Goal: Task Accomplishment & Management: Use online tool/utility

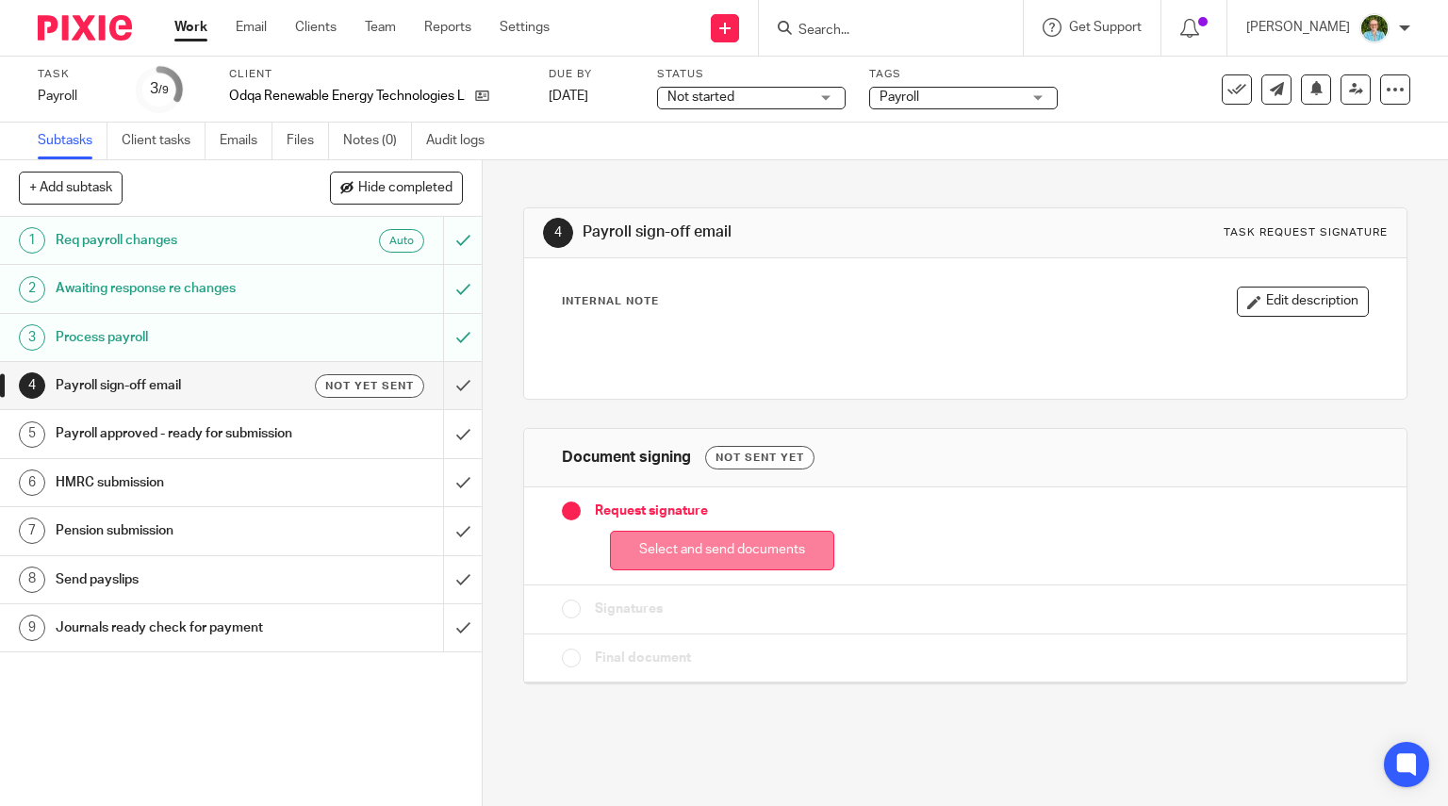
click at [721, 546] on button "Select and send documents" at bounding box center [722, 551] width 224 height 41
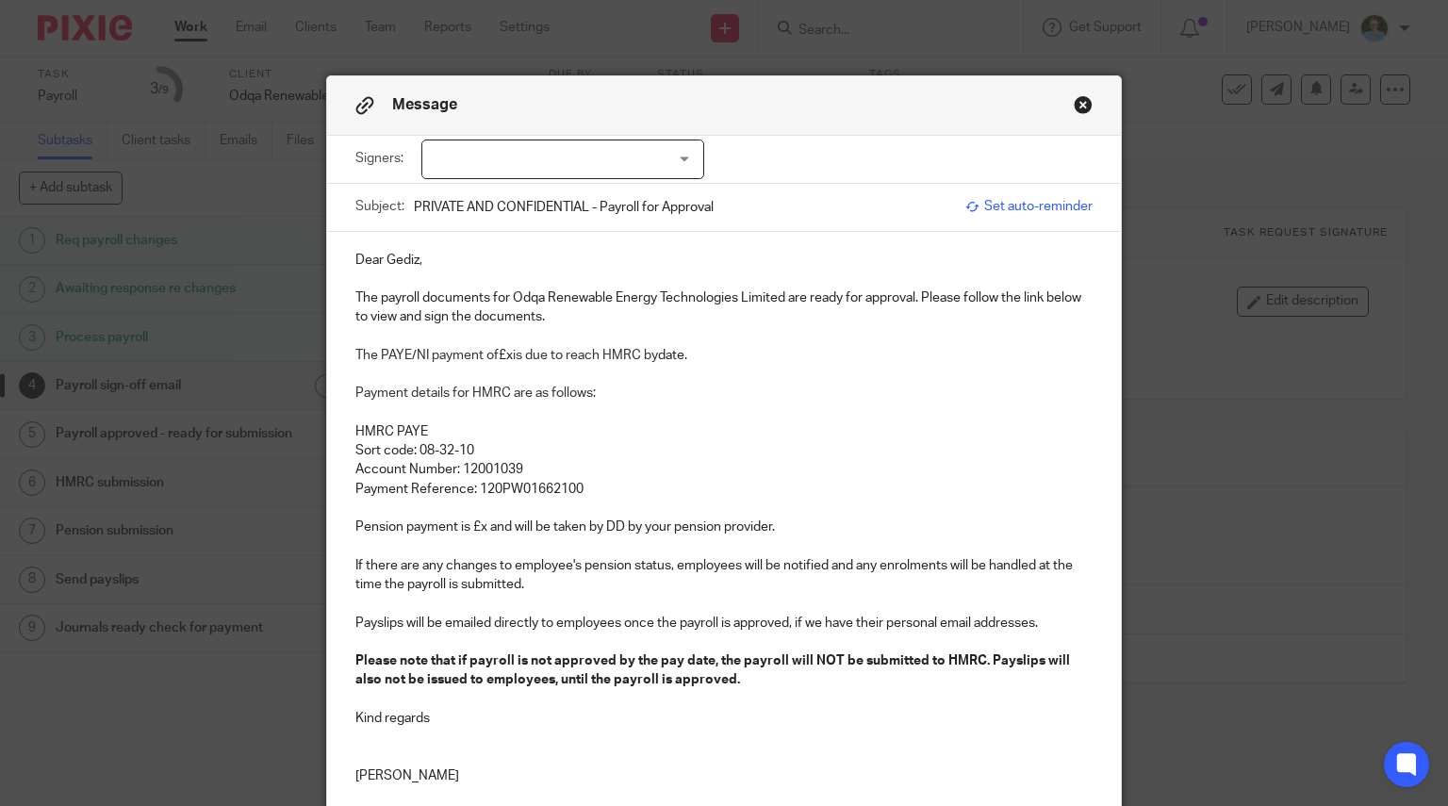
click at [658, 160] on div at bounding box center [562, 160] width 283 height 40
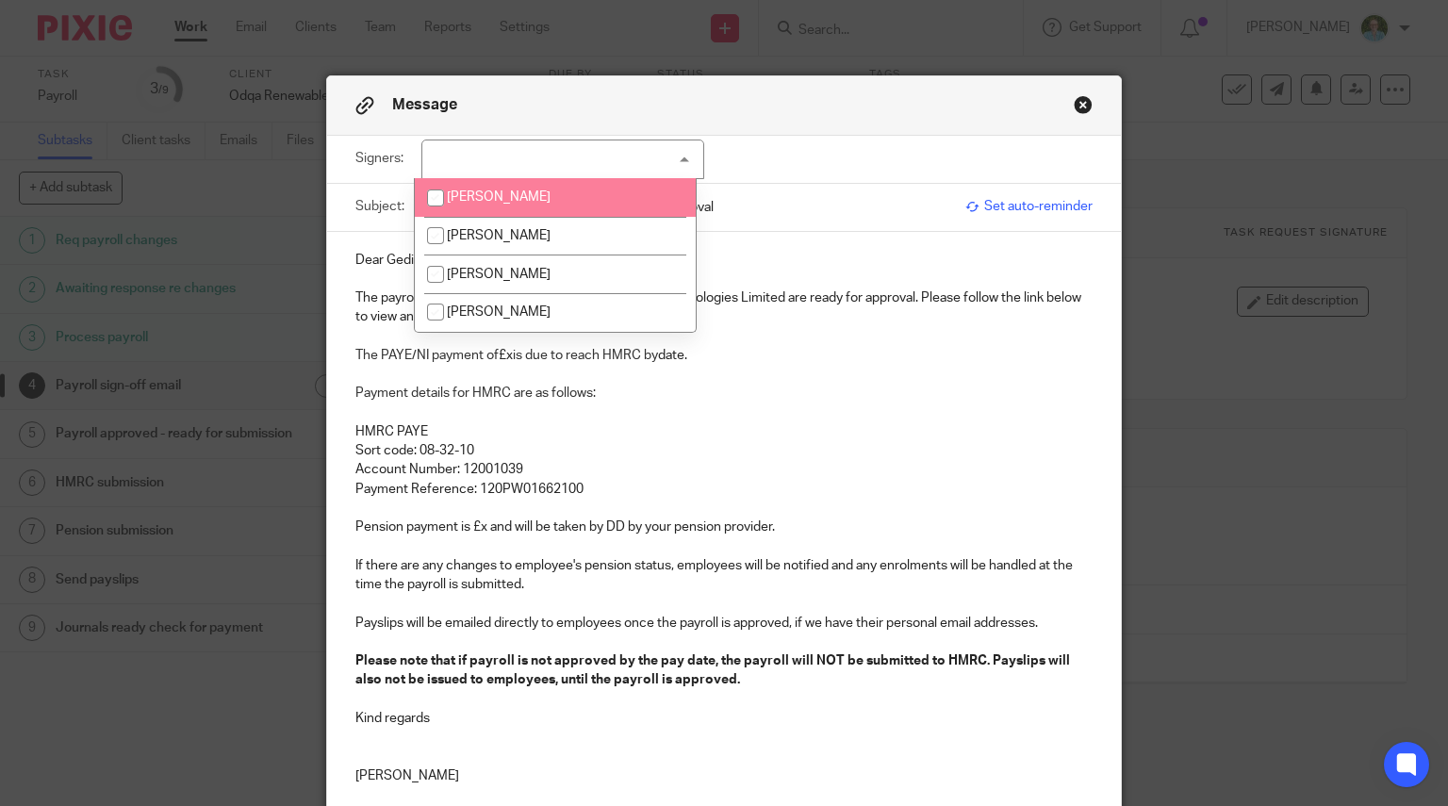
click at [594, 197] on li "[PERSON_NAME]" at bounding box center [555, 197] width 281 height 39
checkbox input "true"
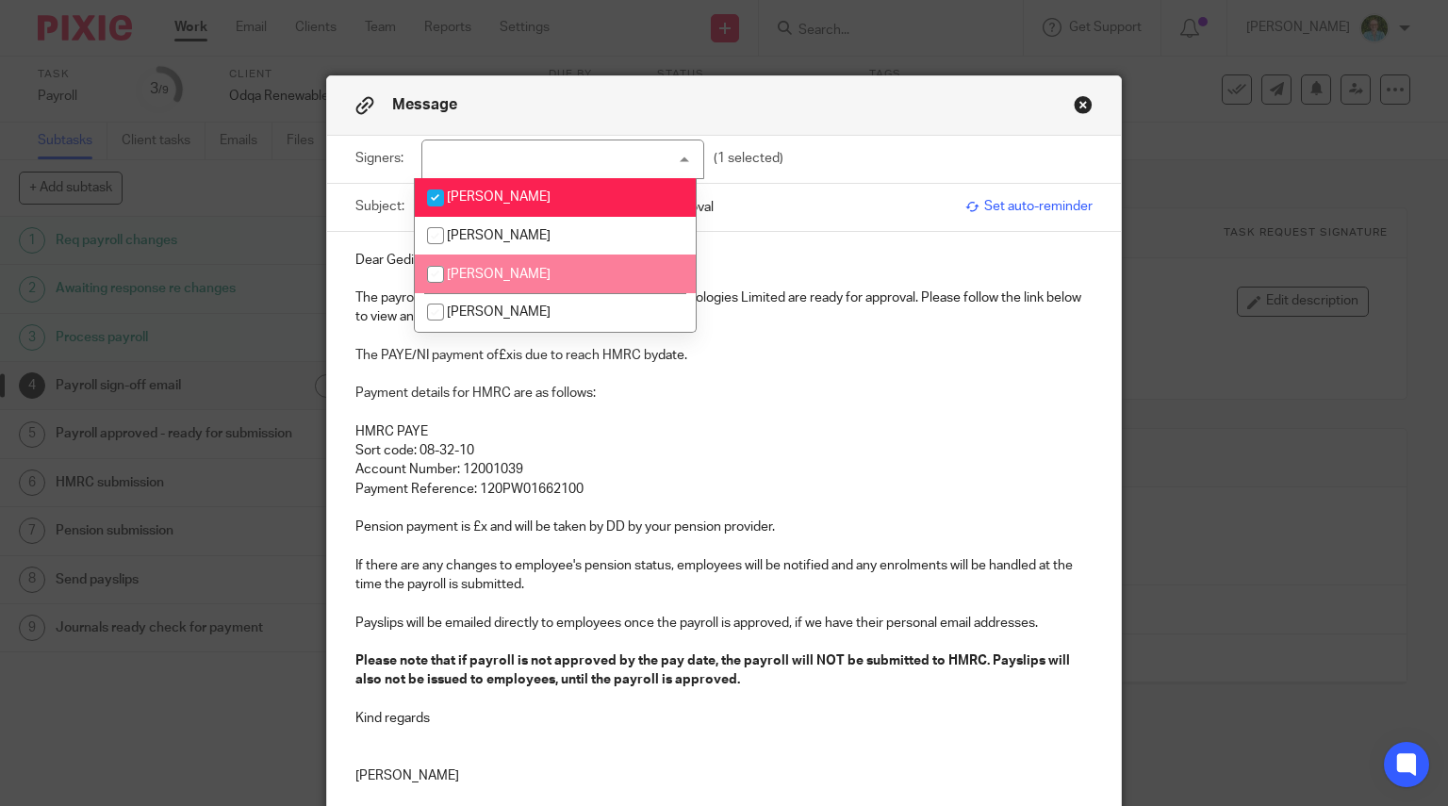
click at [560, 271] on li "[PERSON_NAME]" at bounding box center [555, 274] width 281 height 39
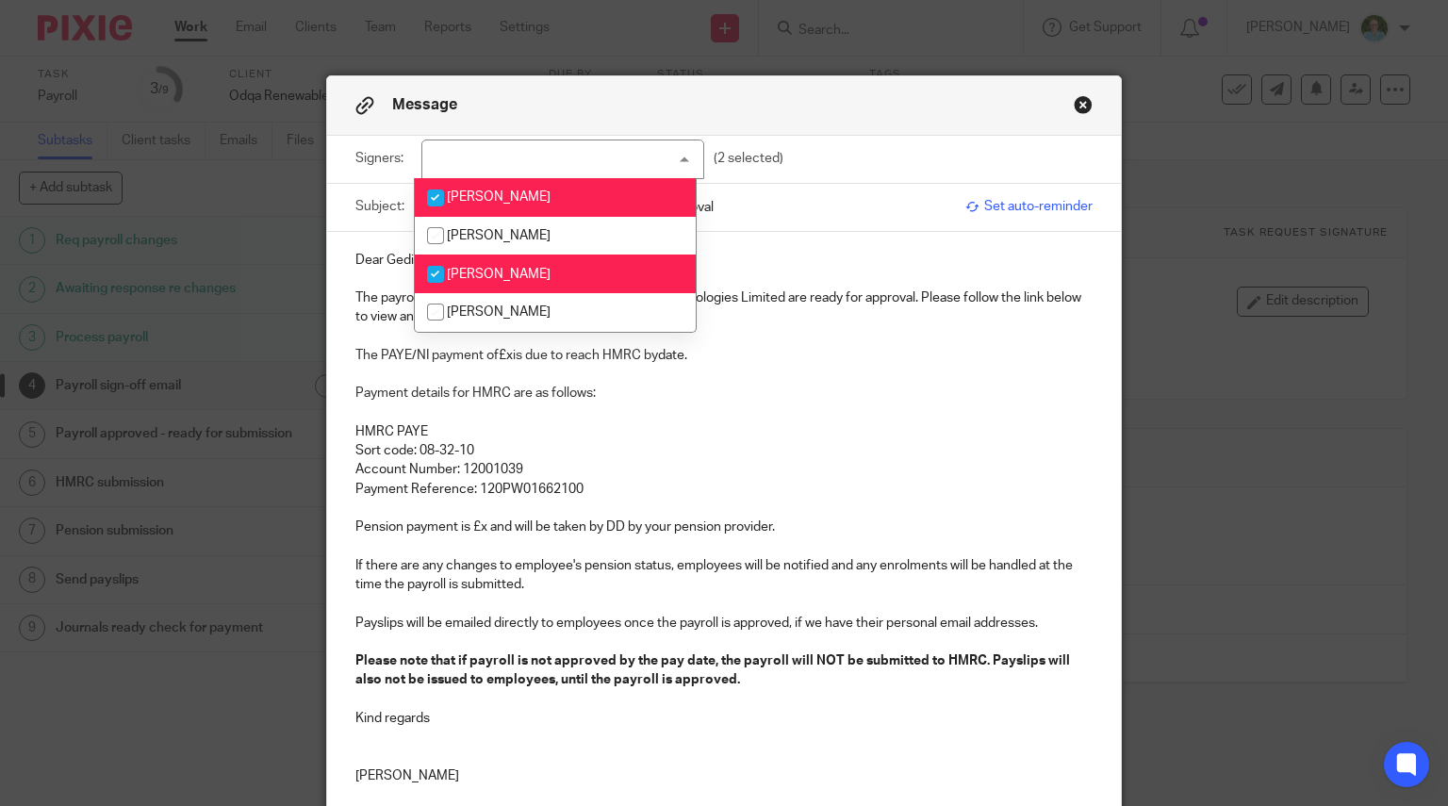
checkbox input "true"
click at [381, 361] on p "The PAYE/NI payment of £x is due to reach HMRC by date." at bounding box center [724, 355] width 738 height 19
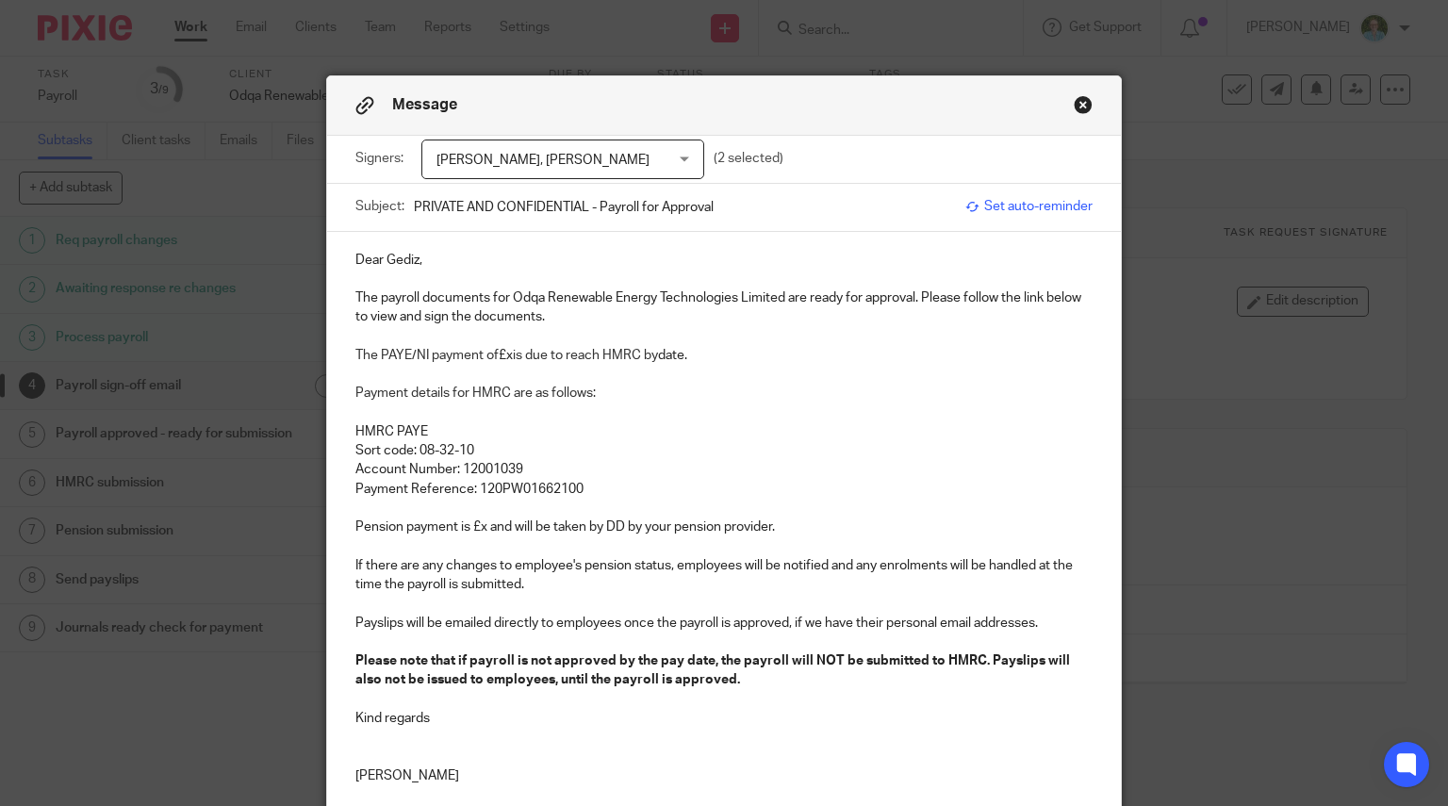
click at [409, 264] on p "Dear Gediz," at bounding box center [724, 260] width 738 height 19
click at [373, 303] on p "The payroll documents for Odqa Renewable Energy Technologies Limited are ready …" at bounding box center [724, 307] width 738 height 39
click at [501, 350] on p "The PAYE/NI payment of £x is due to reach HMRC by date." at bounding box center [724, 355] width 738 height 19
drag, startPoint x: 766, startPoint y: 359, endPoint x: 715, endPoint y: 358, distance: 50.9
click at [715, 358] on p "The PAYE/NI payment of £70,882.55 is due to reach HMRC by date." at bounding box center [724, 355] width 738 height 19
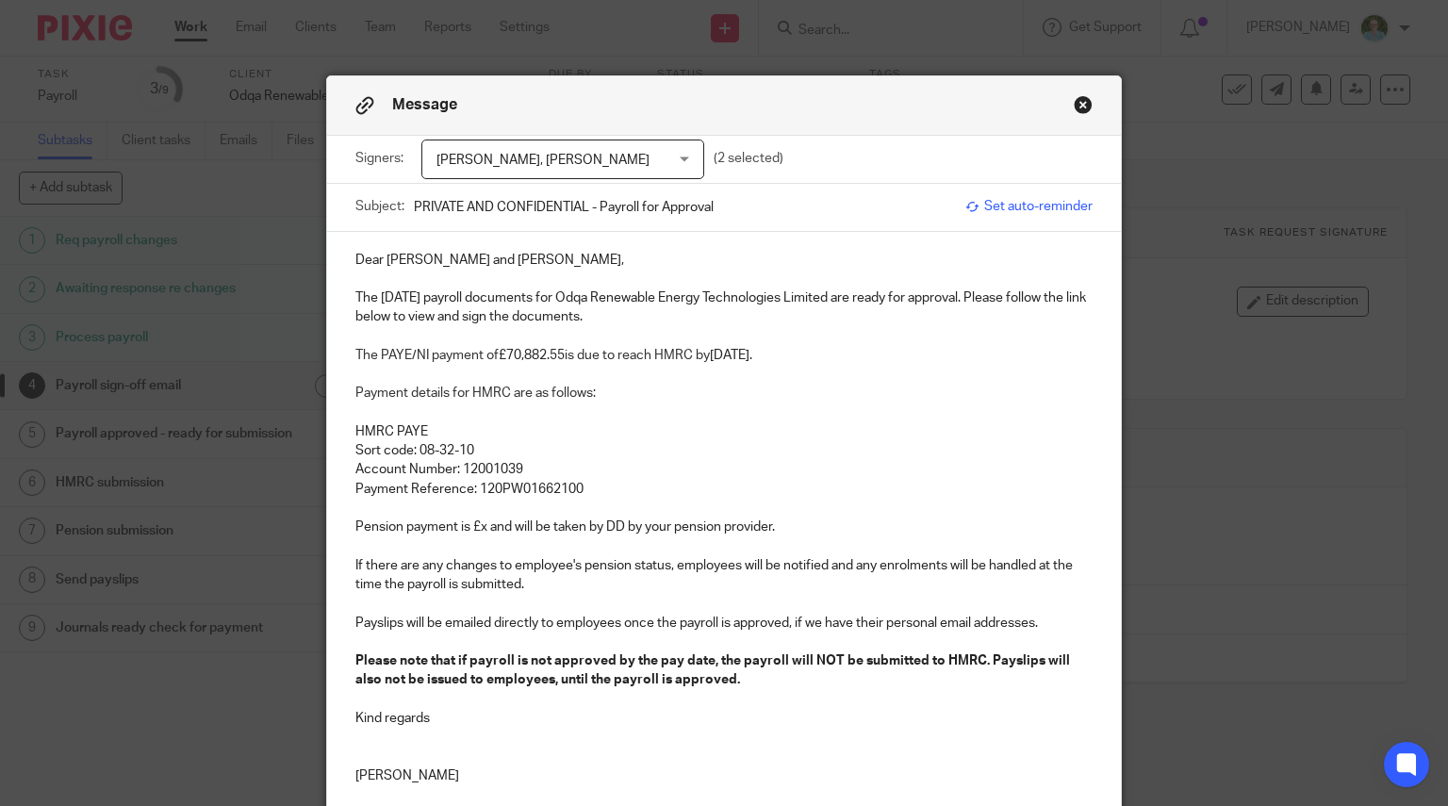
click at [619, 493] on p "Payment Reference: 120PW01662100" at bounding box center [724, 489] width 738 height 19
click at [477, 531] on p "Pension payment is £x and will be taken by DD by your pension provider." at bounding box center [724, 527] width 738 height 19
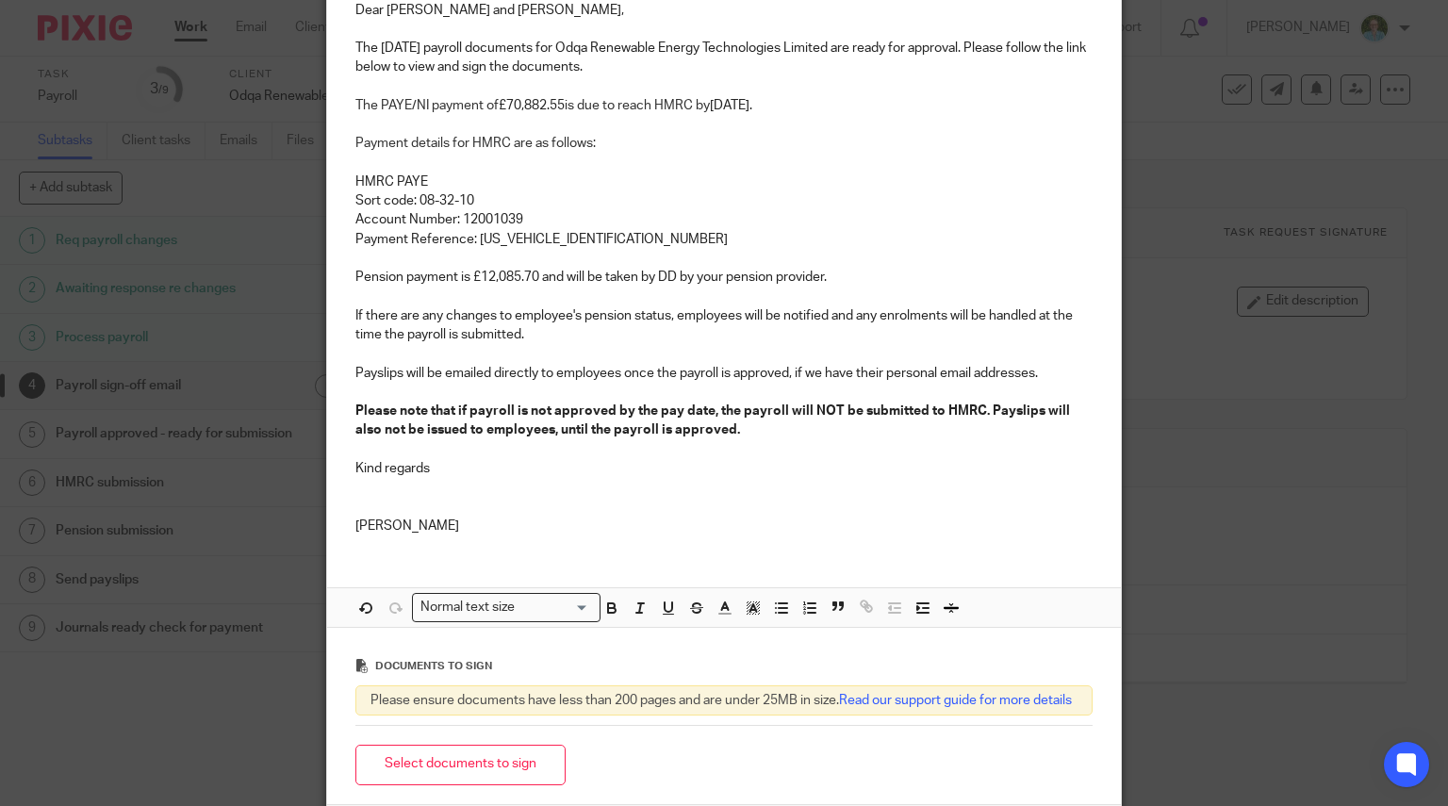
scroll to position [283, 0]
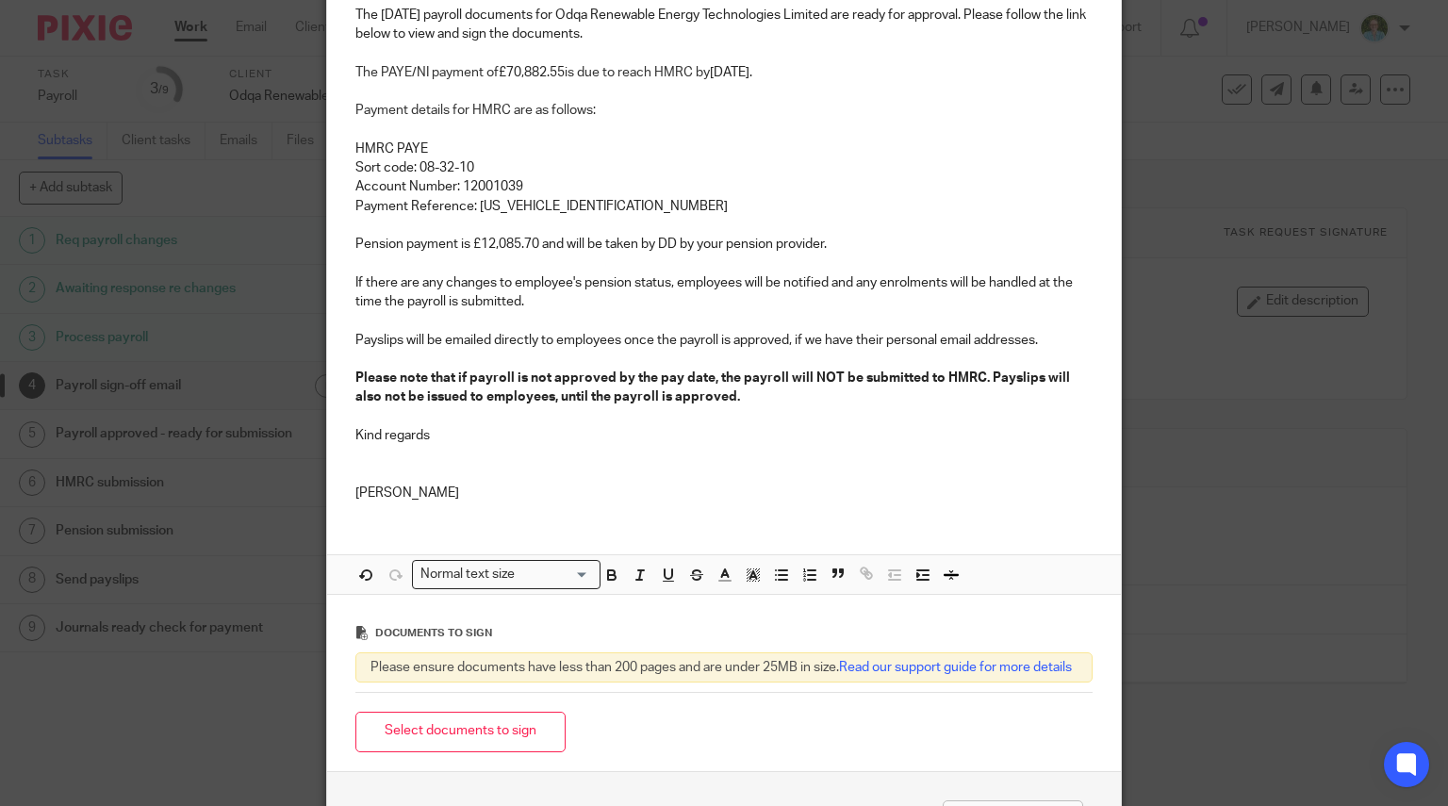
click at [563, 354] on p at bounding box center [724, 359] width 738 height 19
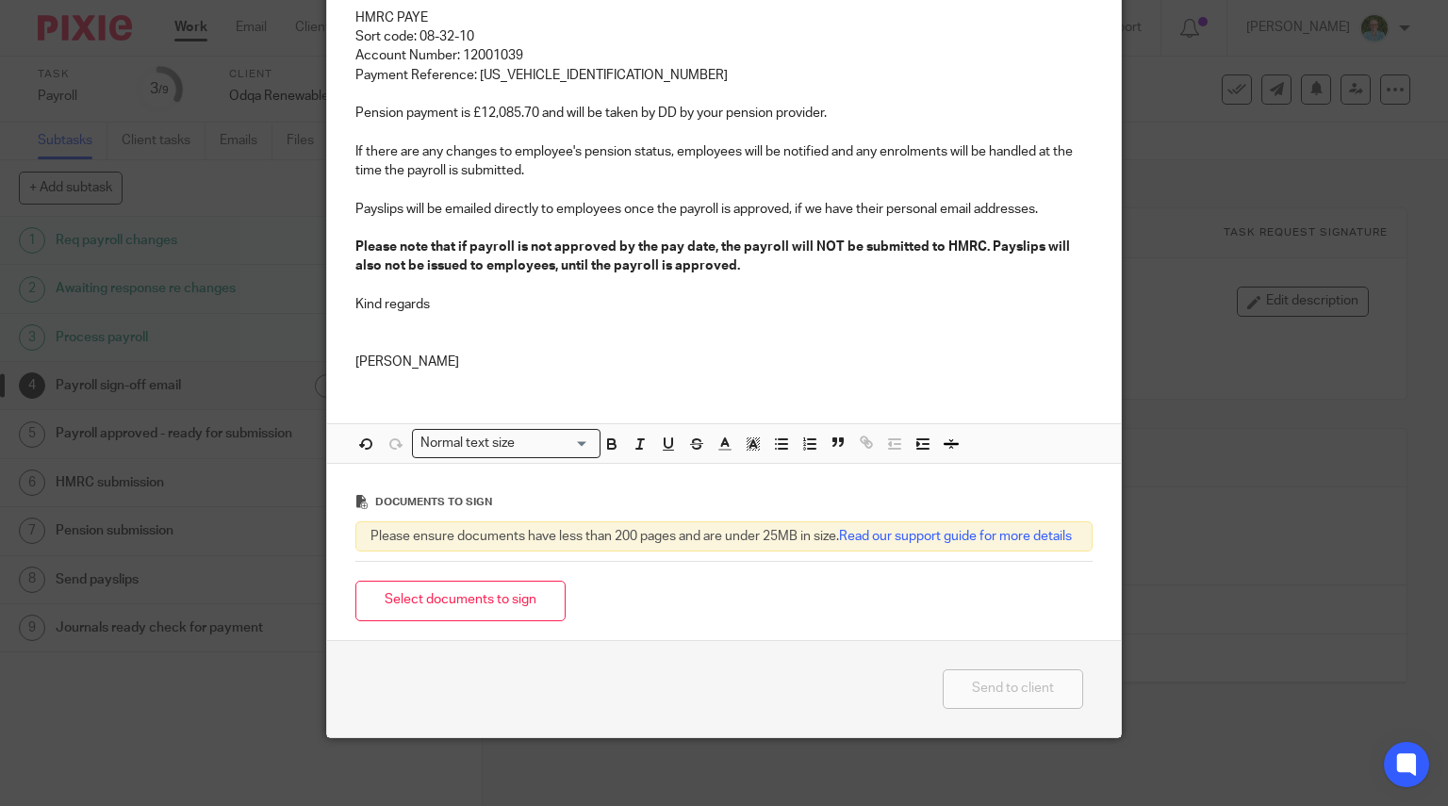
scroll to position [437, 0]
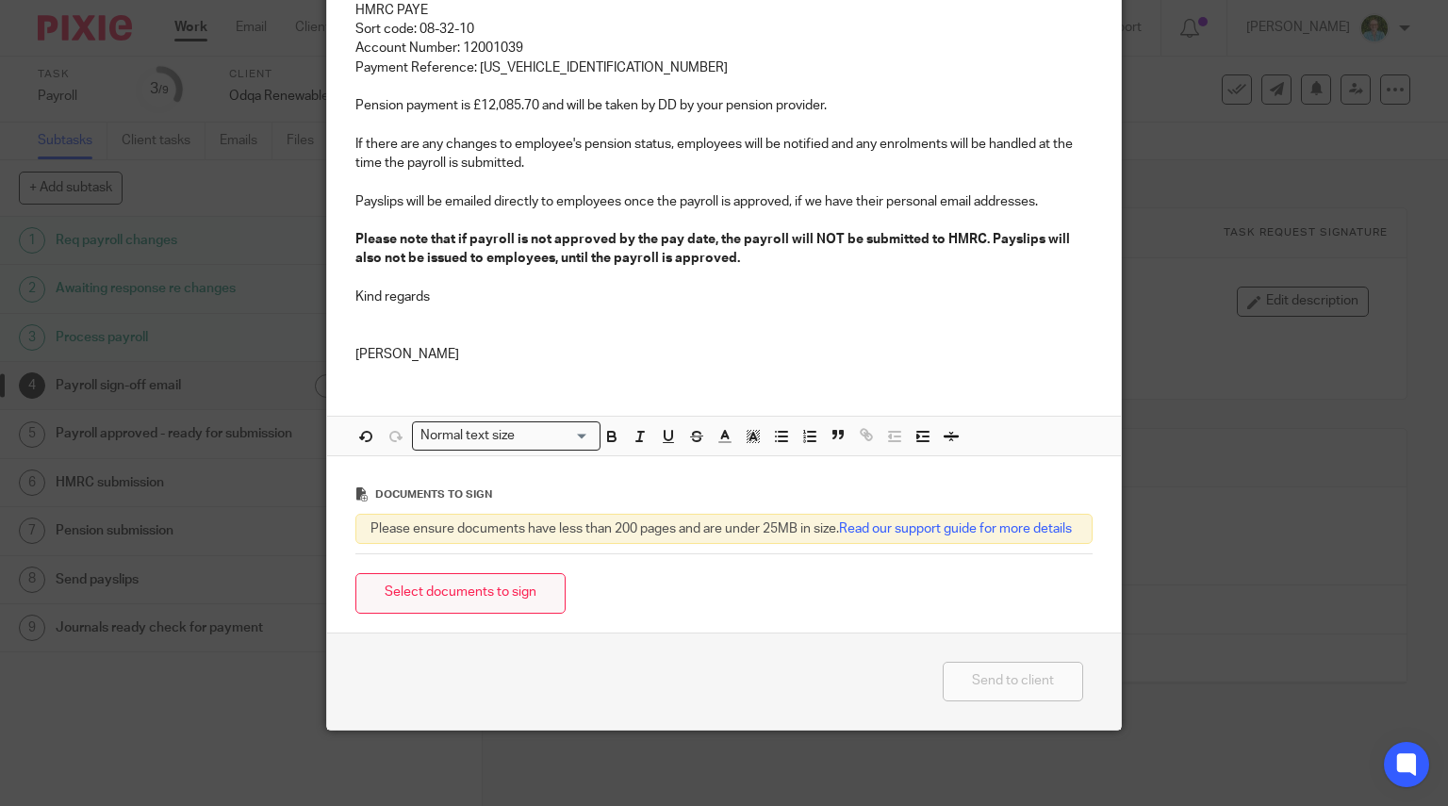
click at [488, 583] on button "Select documents to sign" at bounding box center [460, 593] width 210 height 41
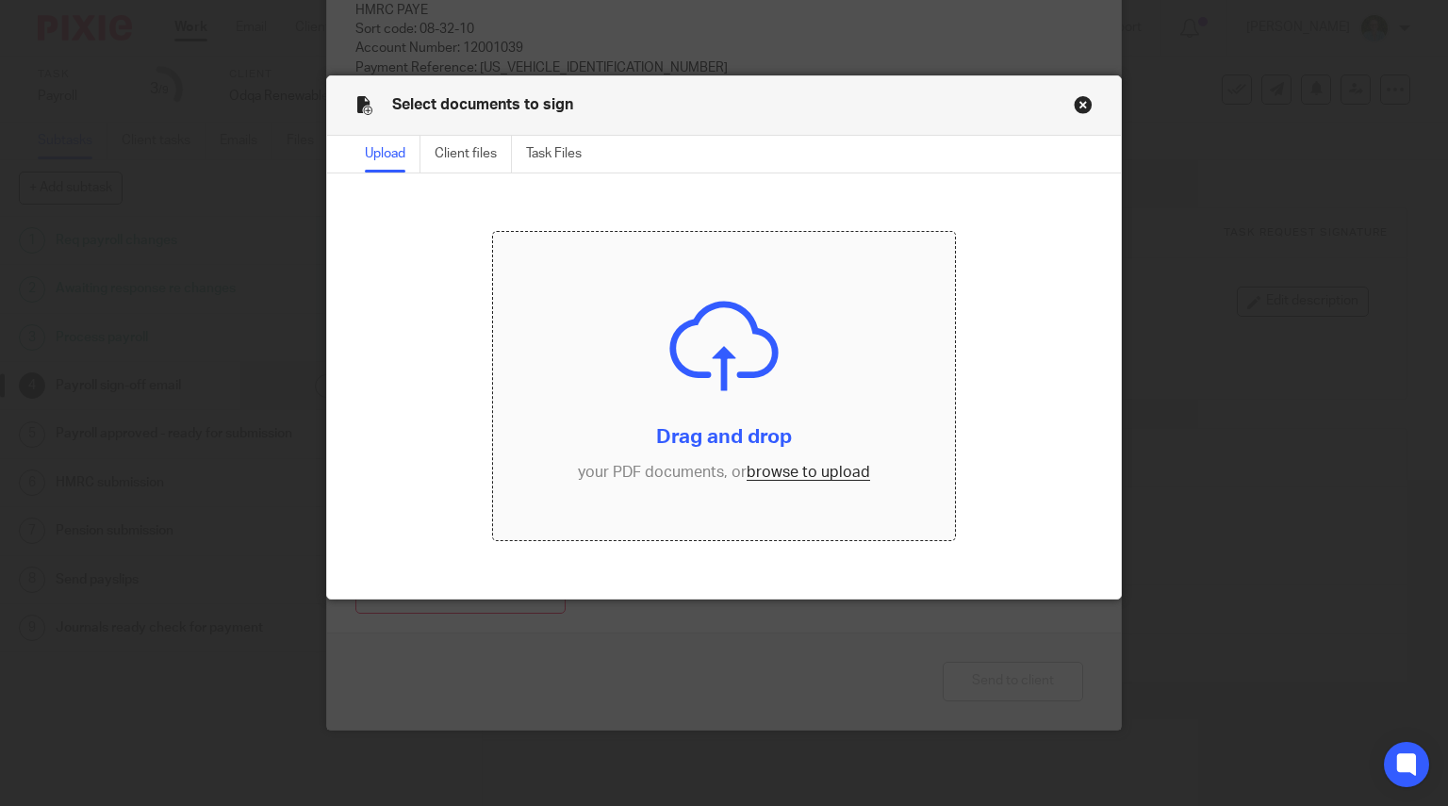
click at [778, 348] on input "file" at bounding box center [724, 386] width 462 height 308
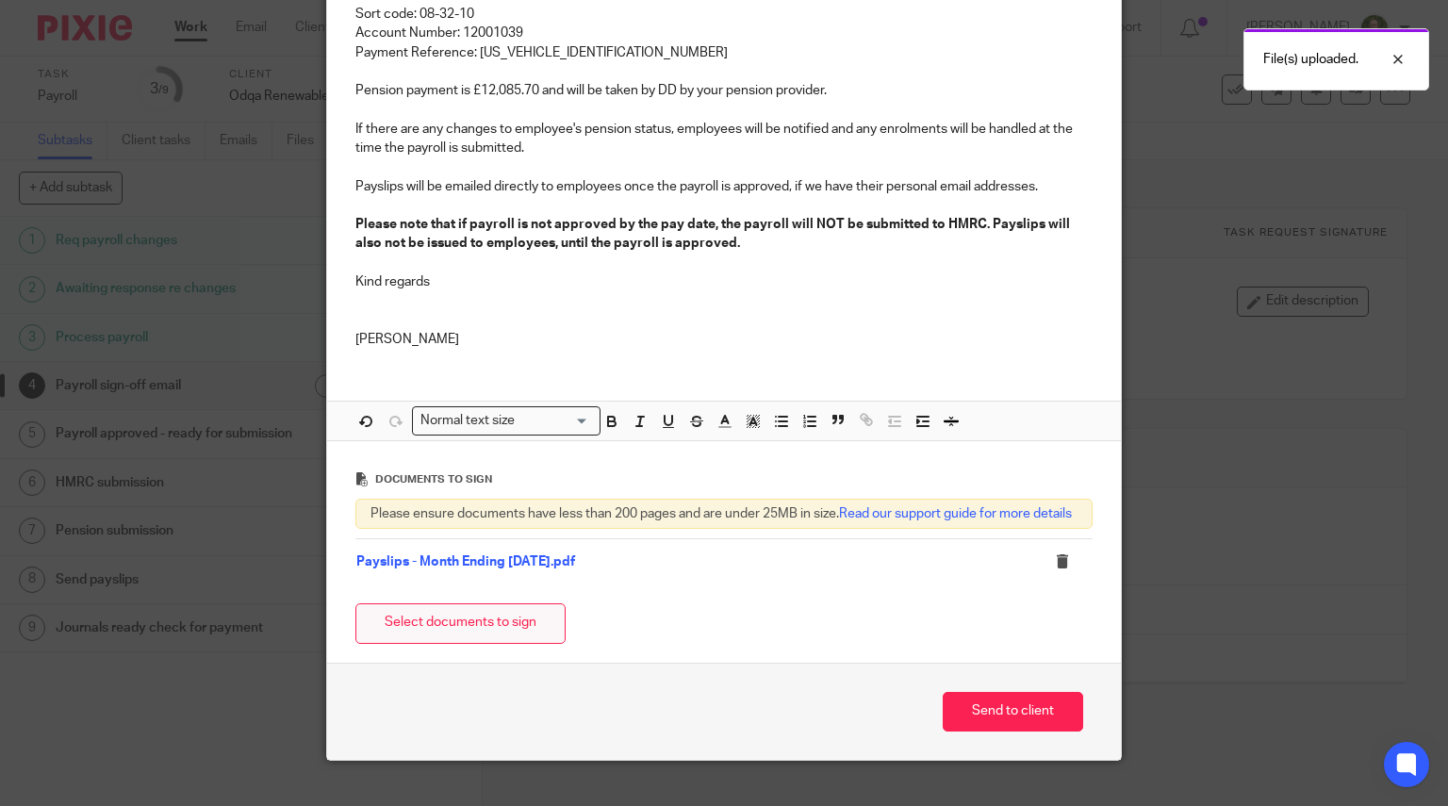
click at [500, 633] on button "Select documents to sign" at bounding box center [460, 623] width 210 height 41
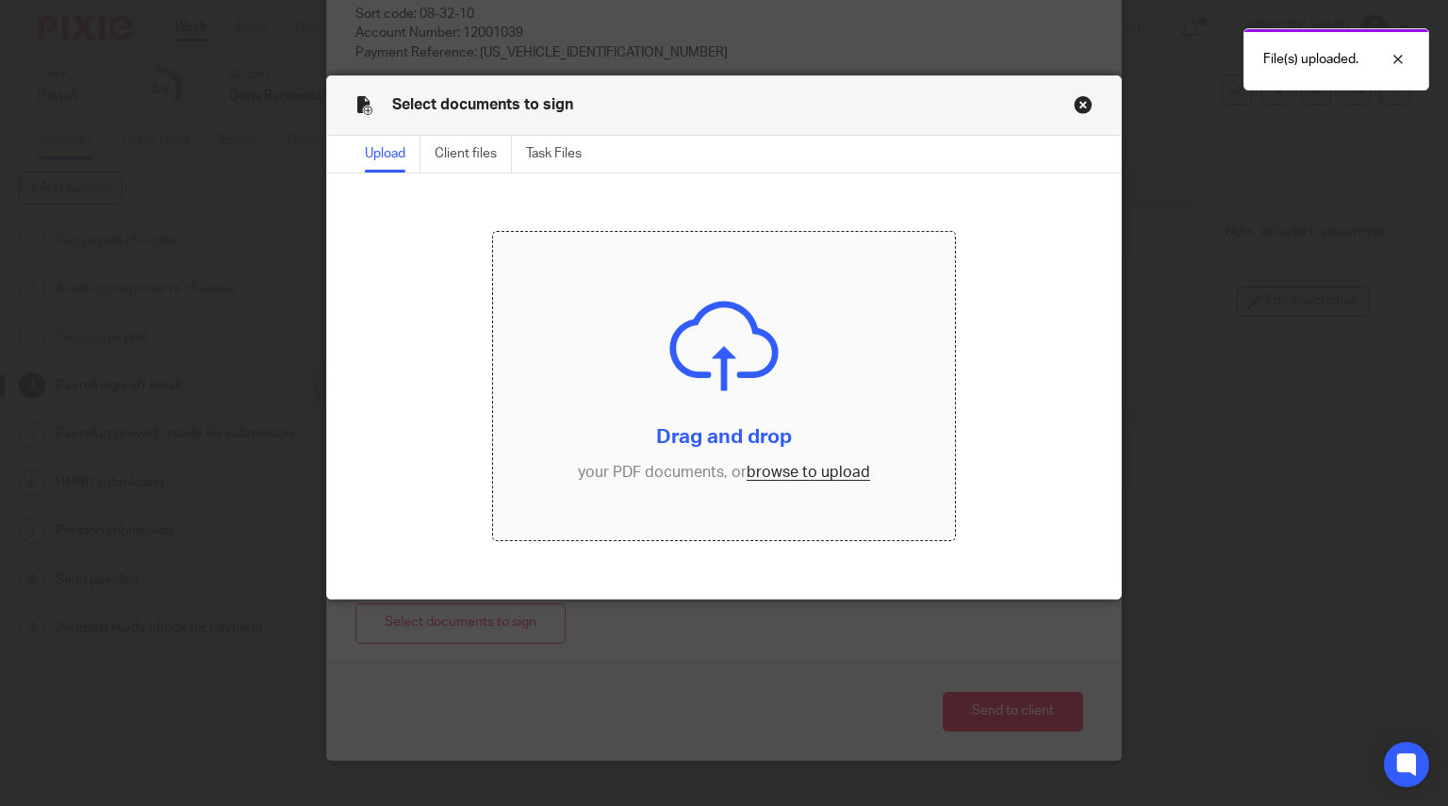
click at [660, 338] on input "file" at bounding box center [724, 386] width 462 height 308
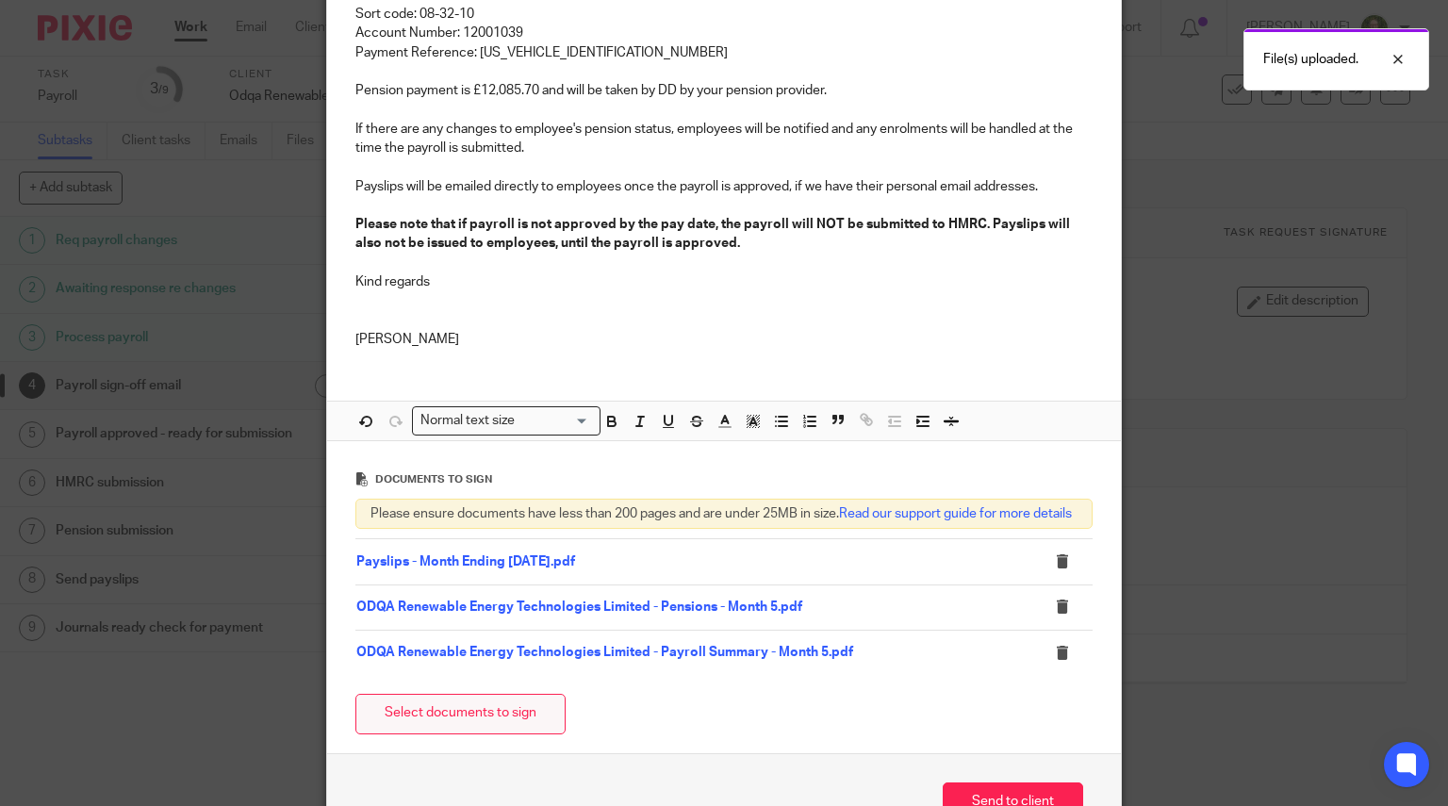
click at [475, 733] on button "Select documents to sign" at bounding box center [460, 714] width 210 height 41
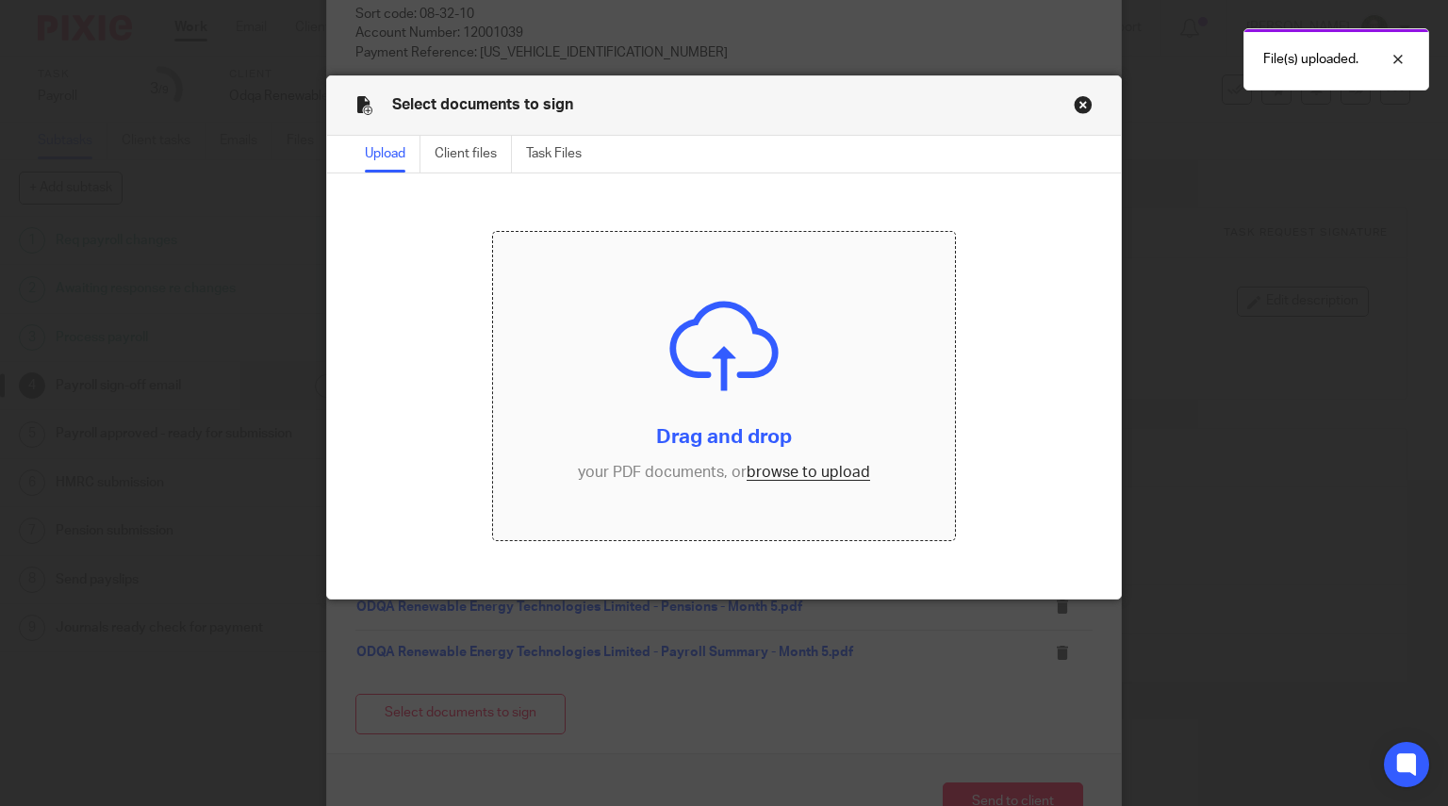
click at [693, 355] on input "file" at bounding box center [724, 386] width 462 height 308
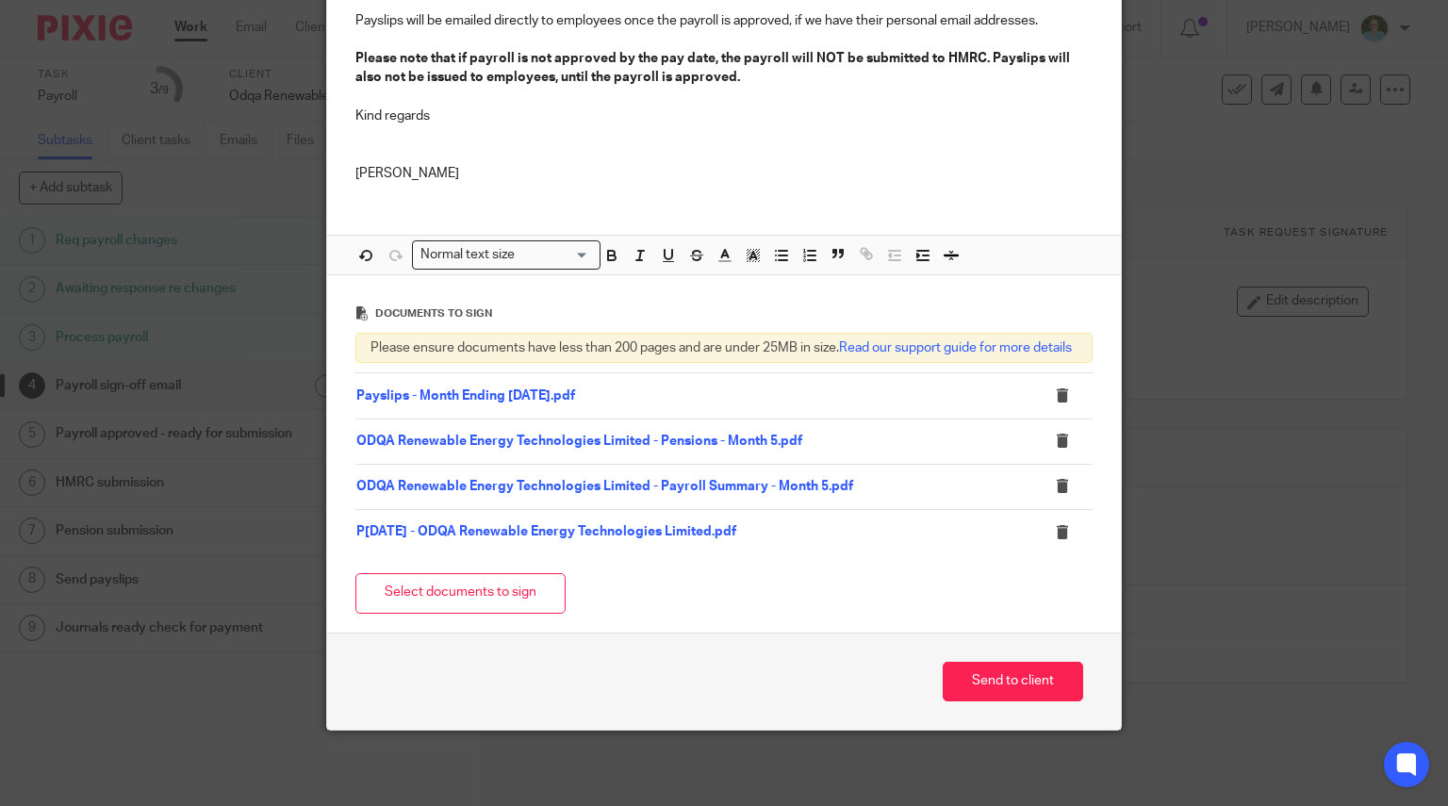
scroll to position [618, 0]
drag, startPoint x: 1036, startPoint y: 670, endPoint x: 762, endPoint y: 704, distance: 276.4
click at [1036, 670] on button "Send to client" at bounding box center [1013, 682] width 140 height 41
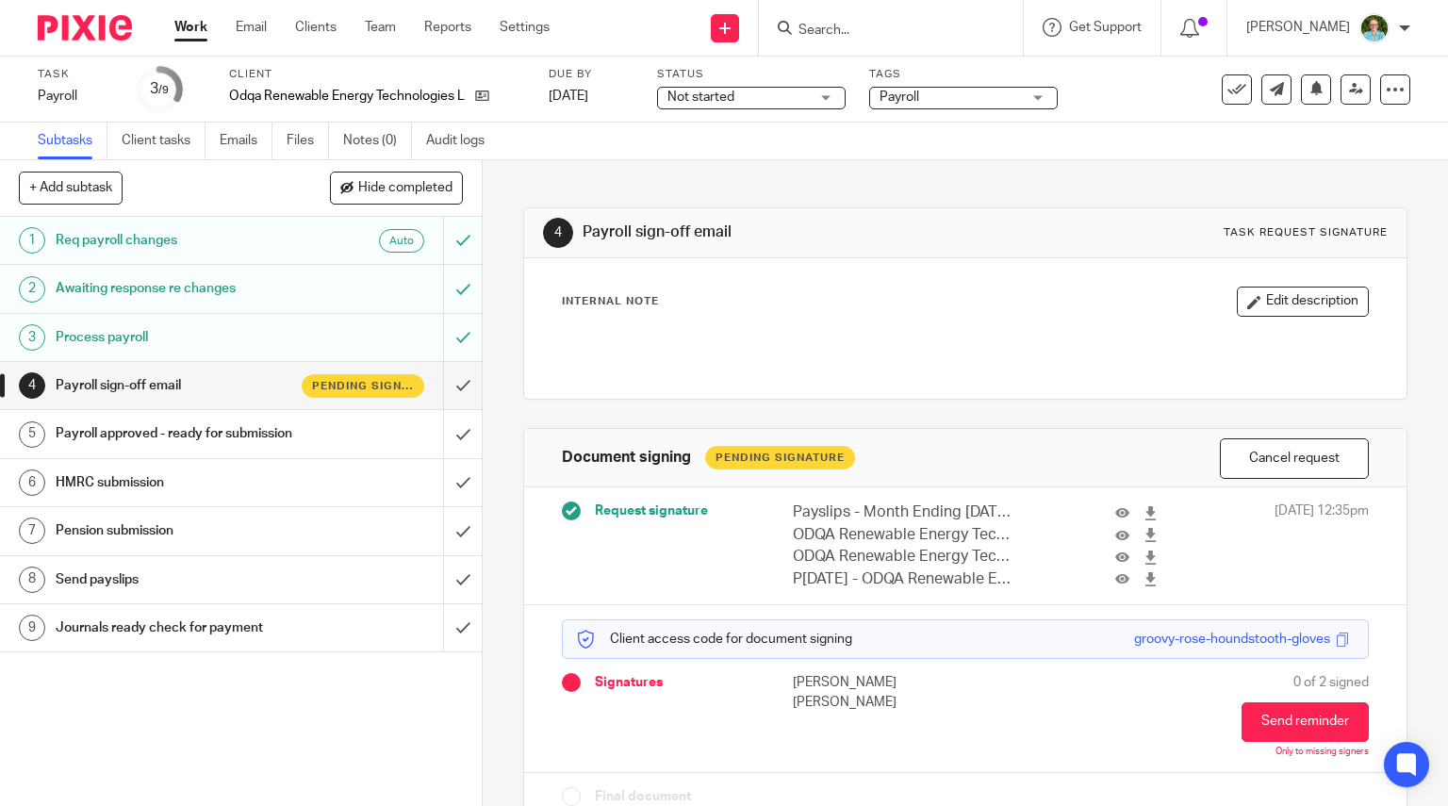
click at [113, 32] on img at bounding box center [85, 27] width 94 height 25
